Goal: Task Accomplishment & Management: Use online tool/utility

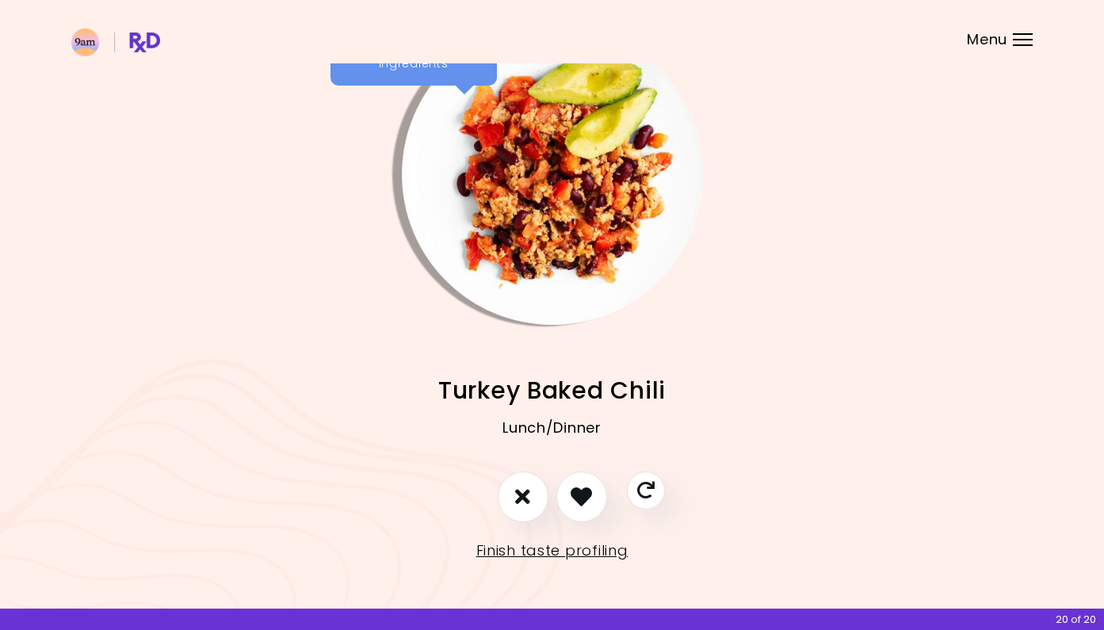
scroll to position [43, 0]
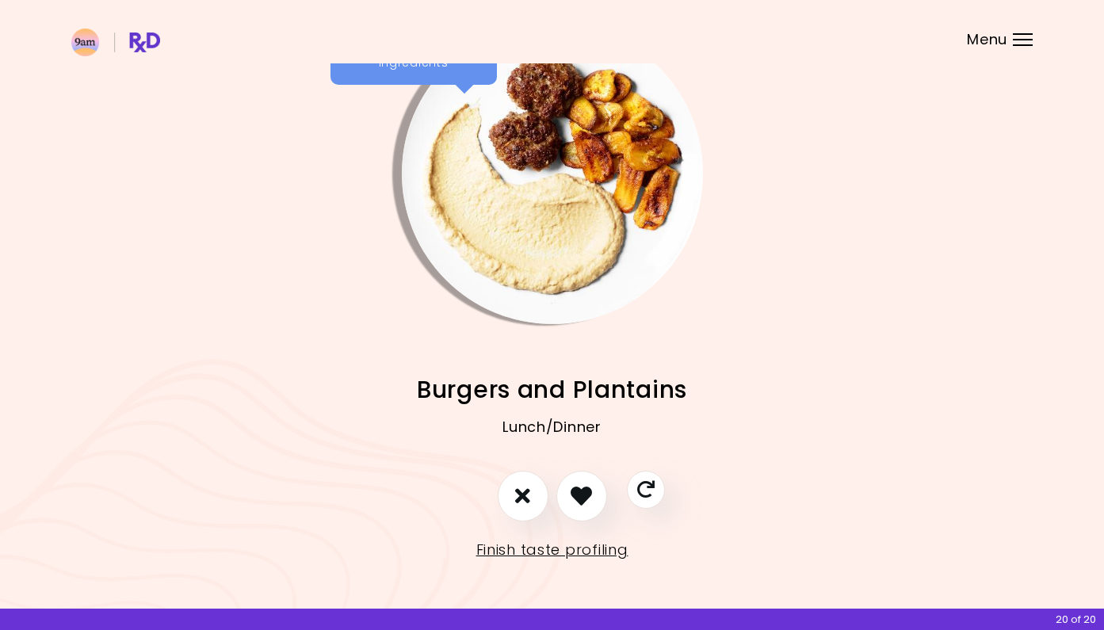
scroll to position [43, 0]
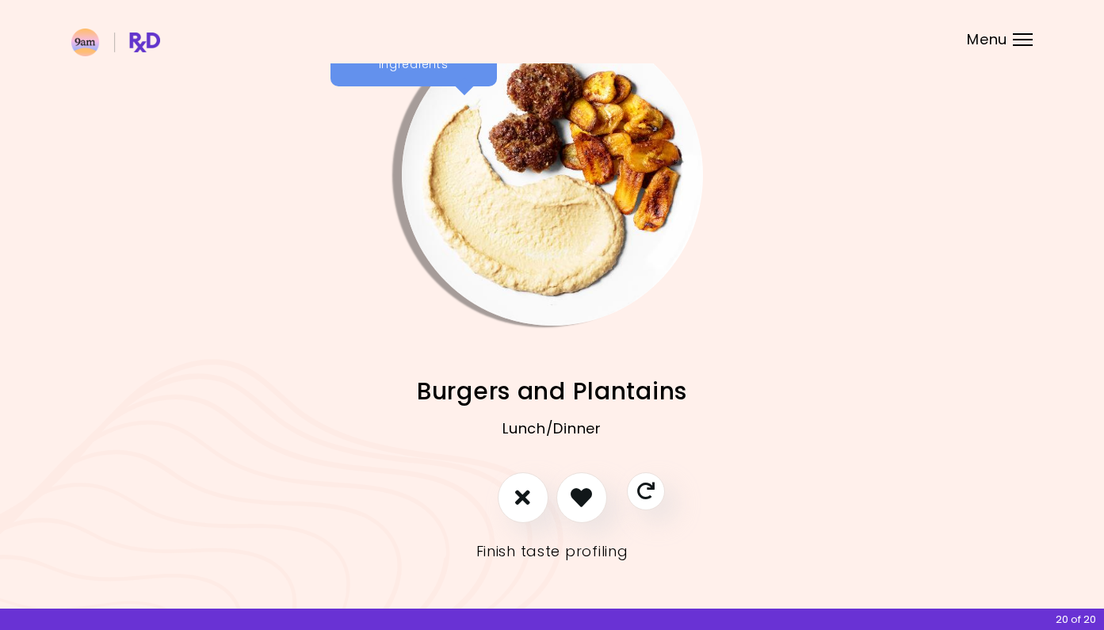
click at [591, 553] on link "Finish taste profiling" at bounding box center [552, 551] width 152 height 25
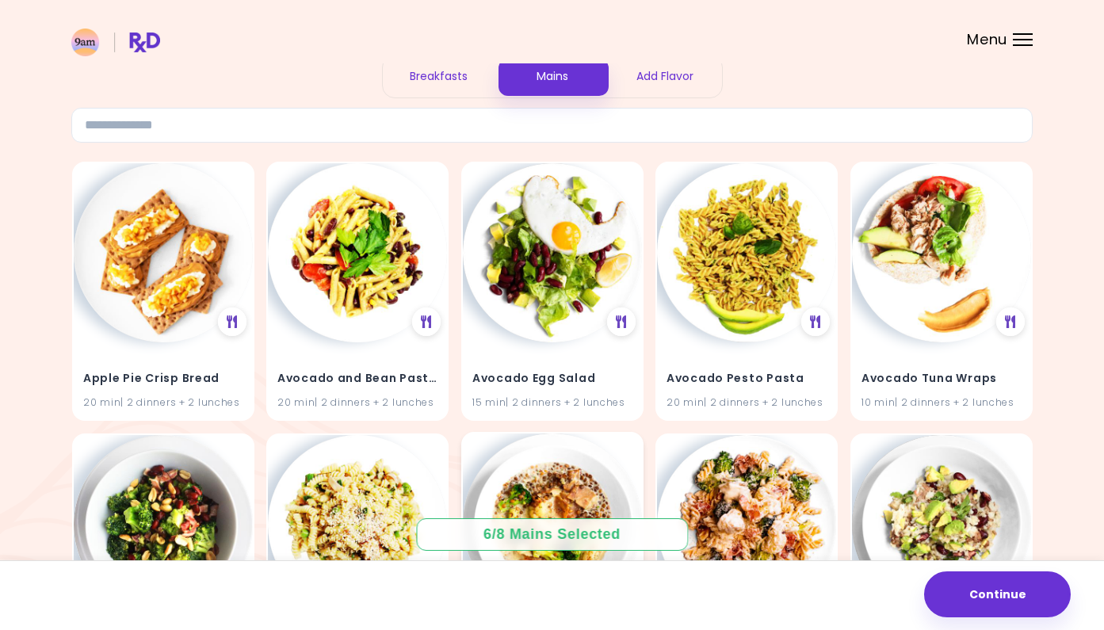
scroll to position [55, 0]
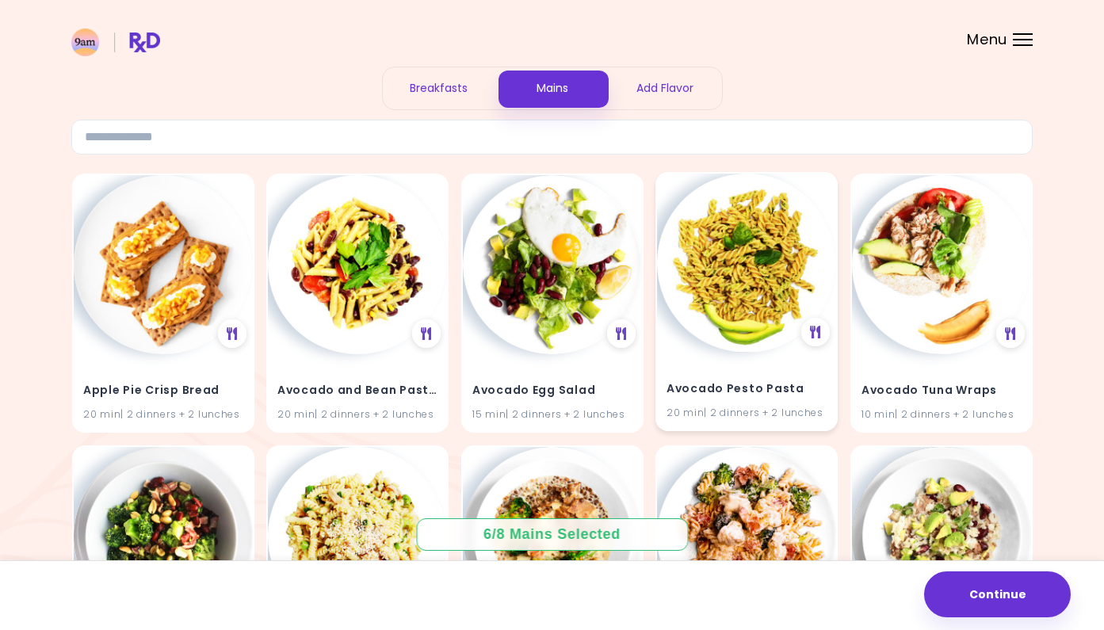
click at [760, 327] on img at bounding box center [746, 263] width 179 height 179
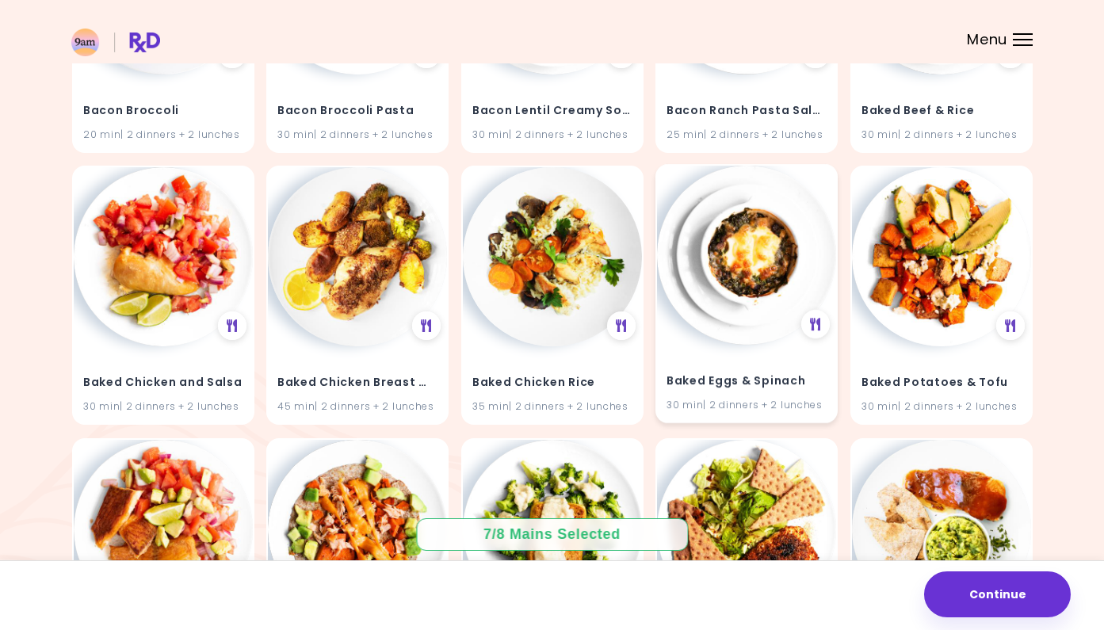
scroll to position [619, 0]
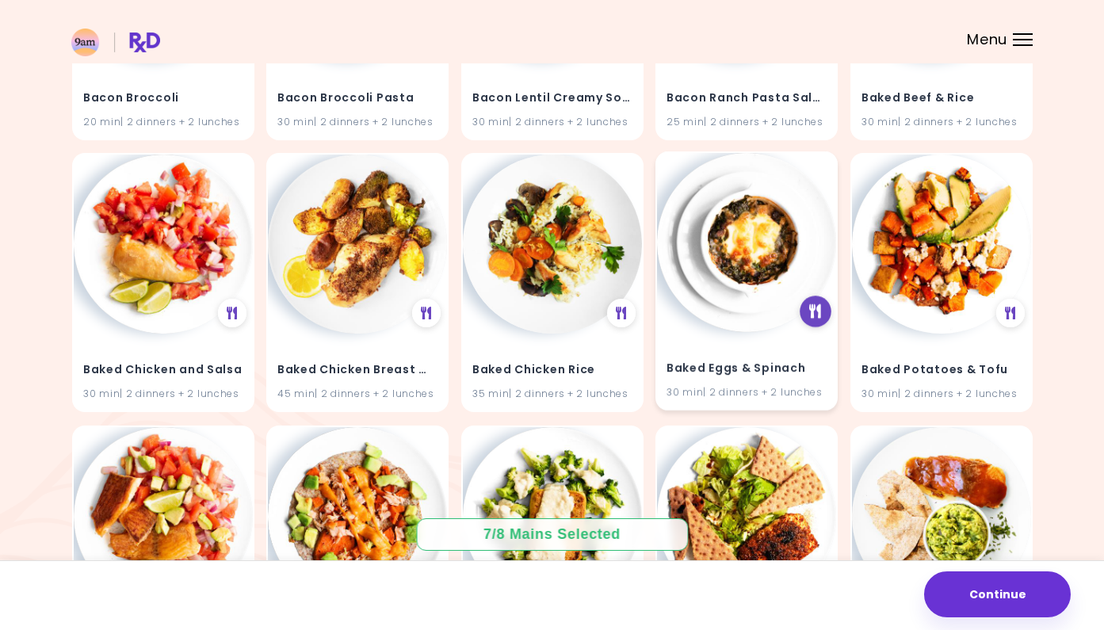
click at [817, 308] on icon at bounding box center [815, 311] width 12 height 14
